Goal: Navigation & Orientation: Find specific page/section

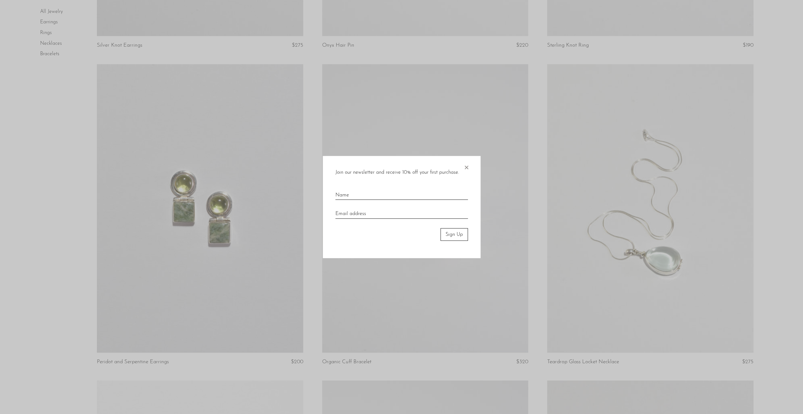
scroll to position [1294, 0]
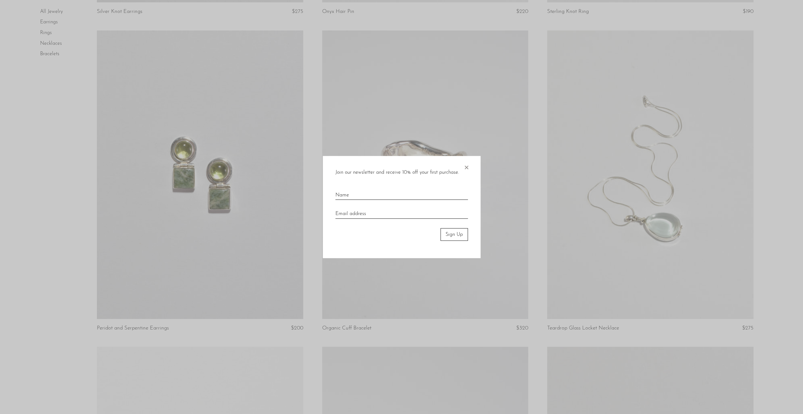
click at [464, 164] on span "×" at bounding box center [466, 166] width 6 height 20
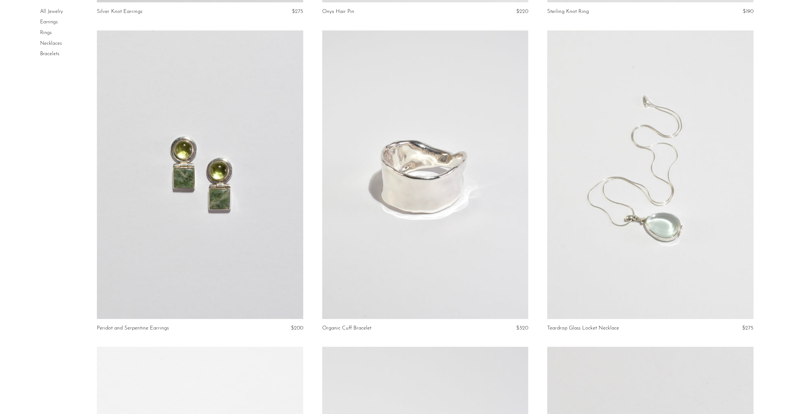
click at [47, 35] on link "Rings" at bounding box center [46, 32] width 12 height 5
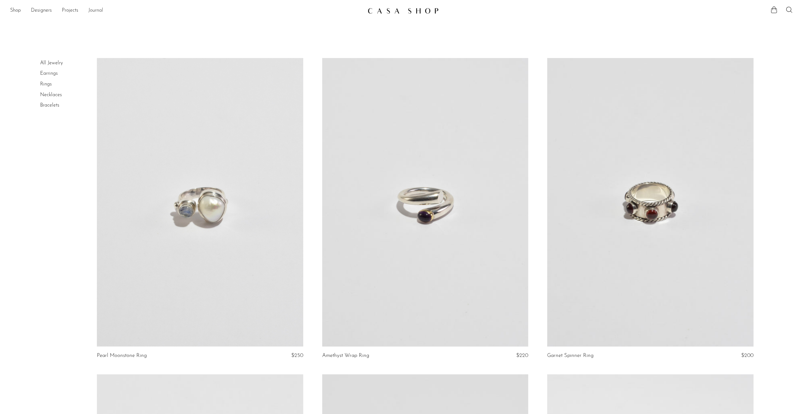
click at [95, 10] on link "Journal" at bounding box center [95, 11] width 15 height 8
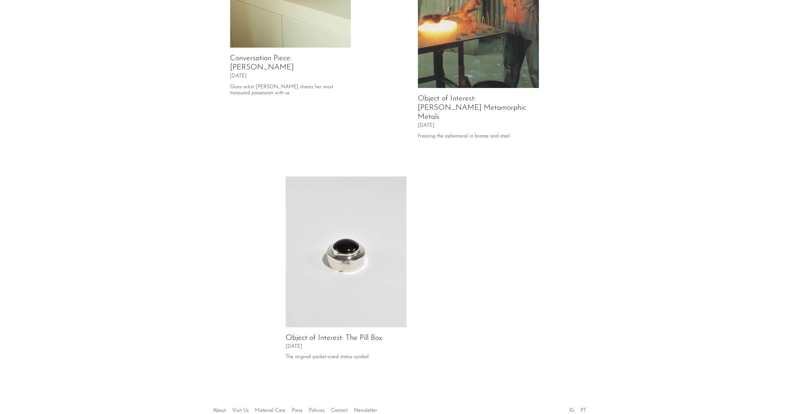
scroll to position [170, 0]
